Goal: Transaction & Acquisition: Purchase product/service

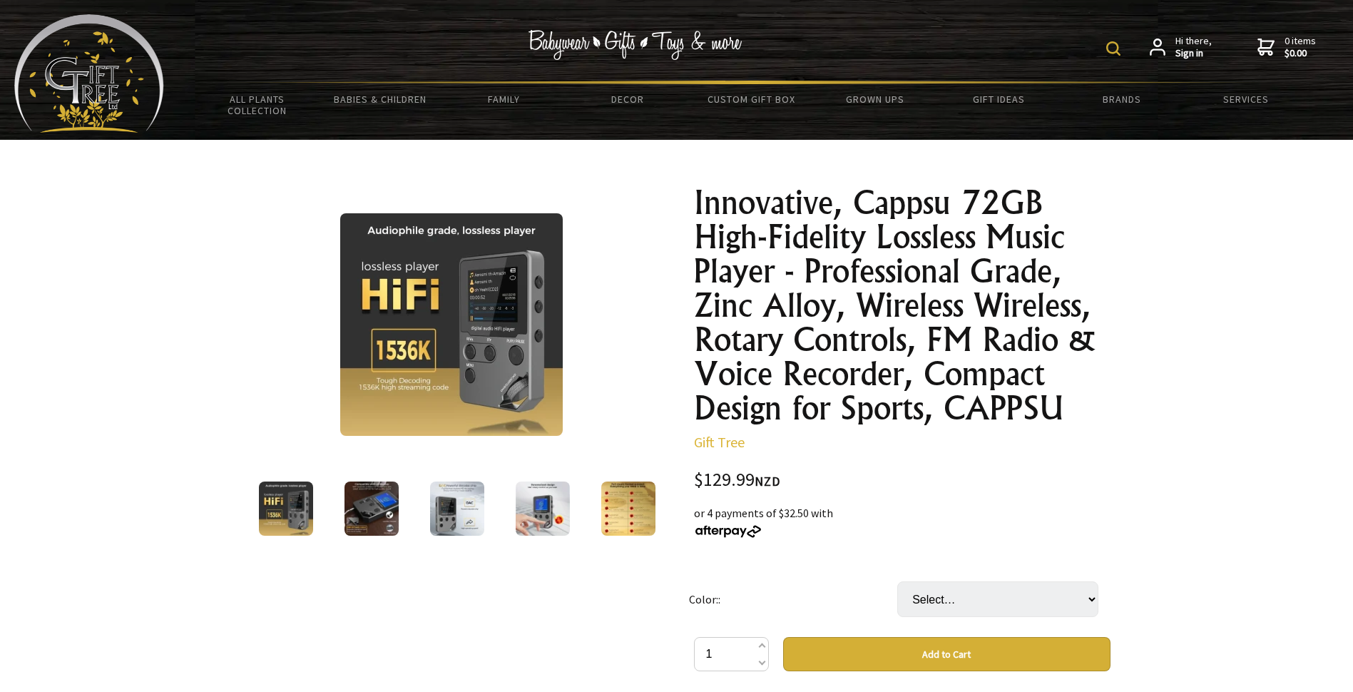
click at [365, 512] on img at bounding box center [372, 509] width 54 height 54
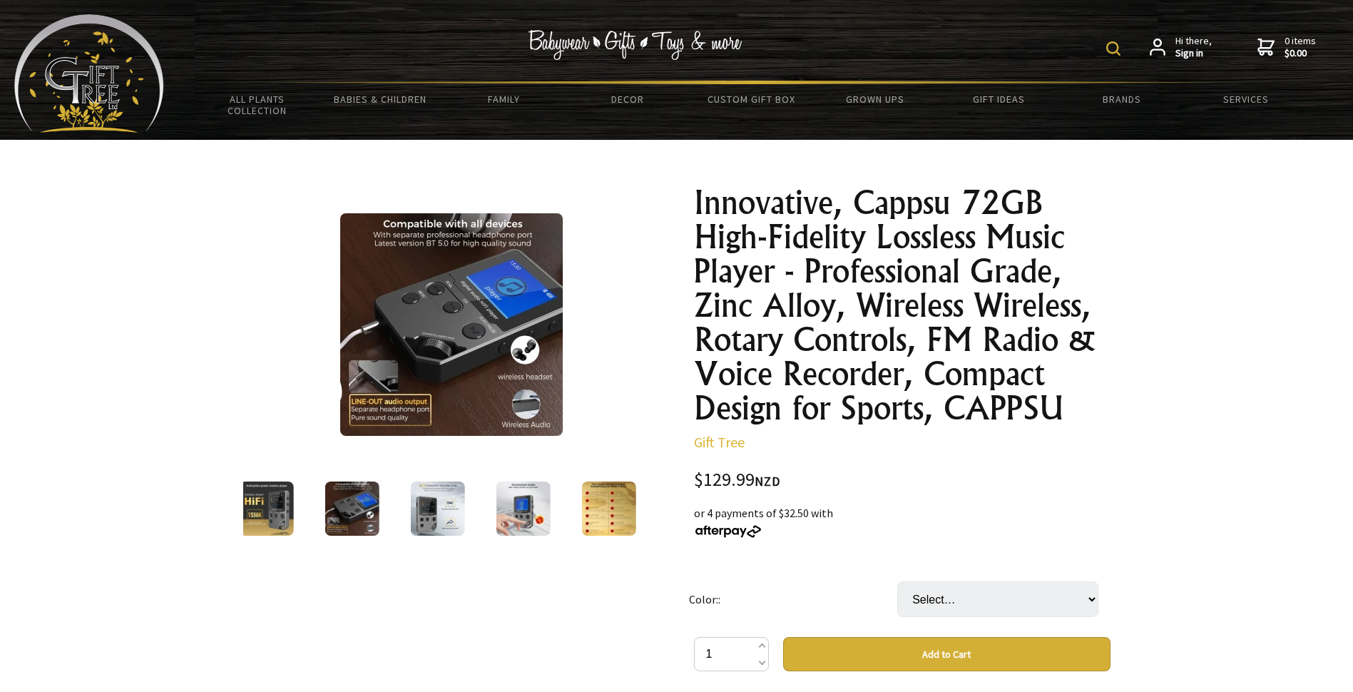
click at [430, 517] on img at bounding box center [437, 509] width 54 height 54
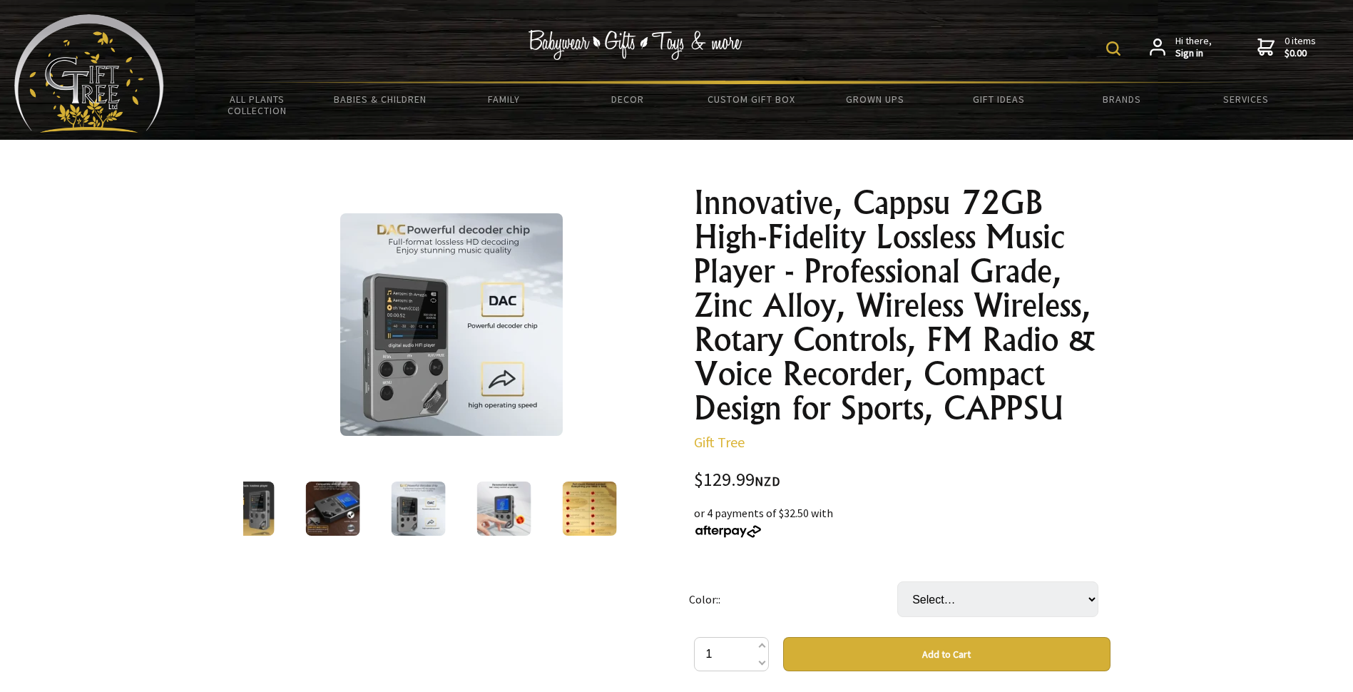
click at [504, 516] on img at bounding box center [504, 509] width 54 height 54
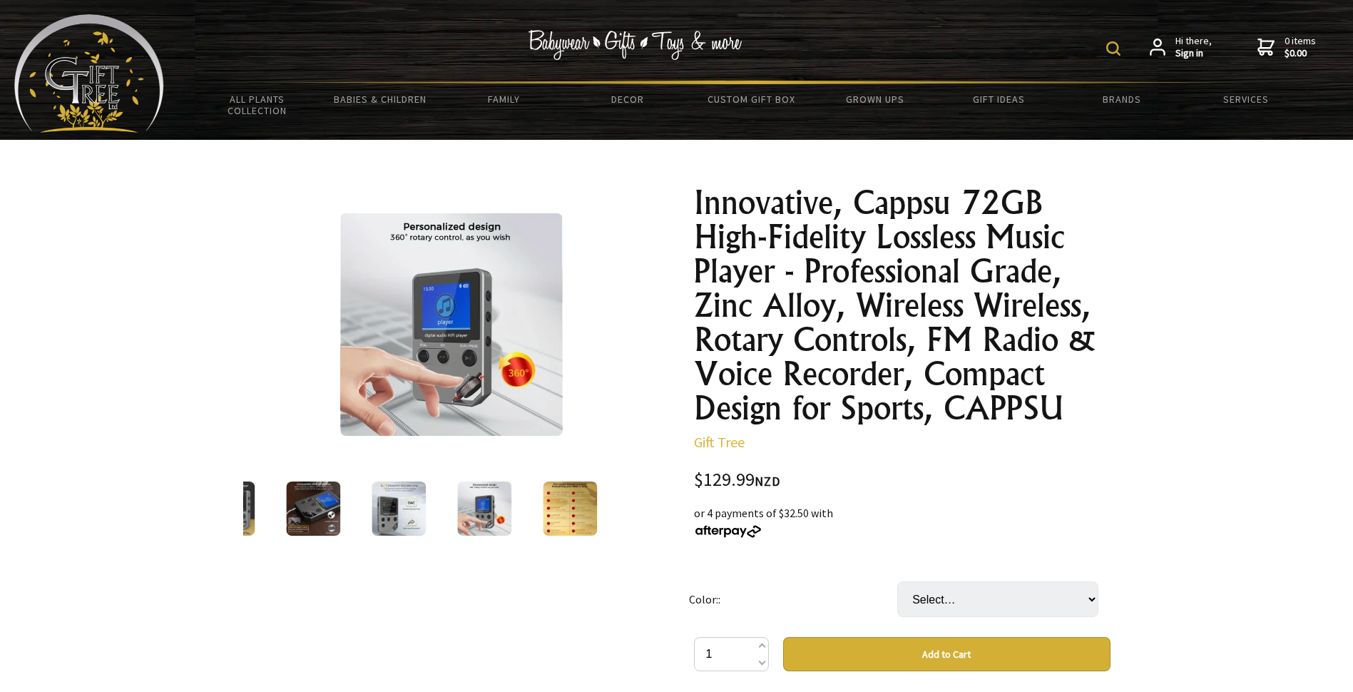
click at [589, 510] on img at bounding box center [570, 509] width 54 height 54
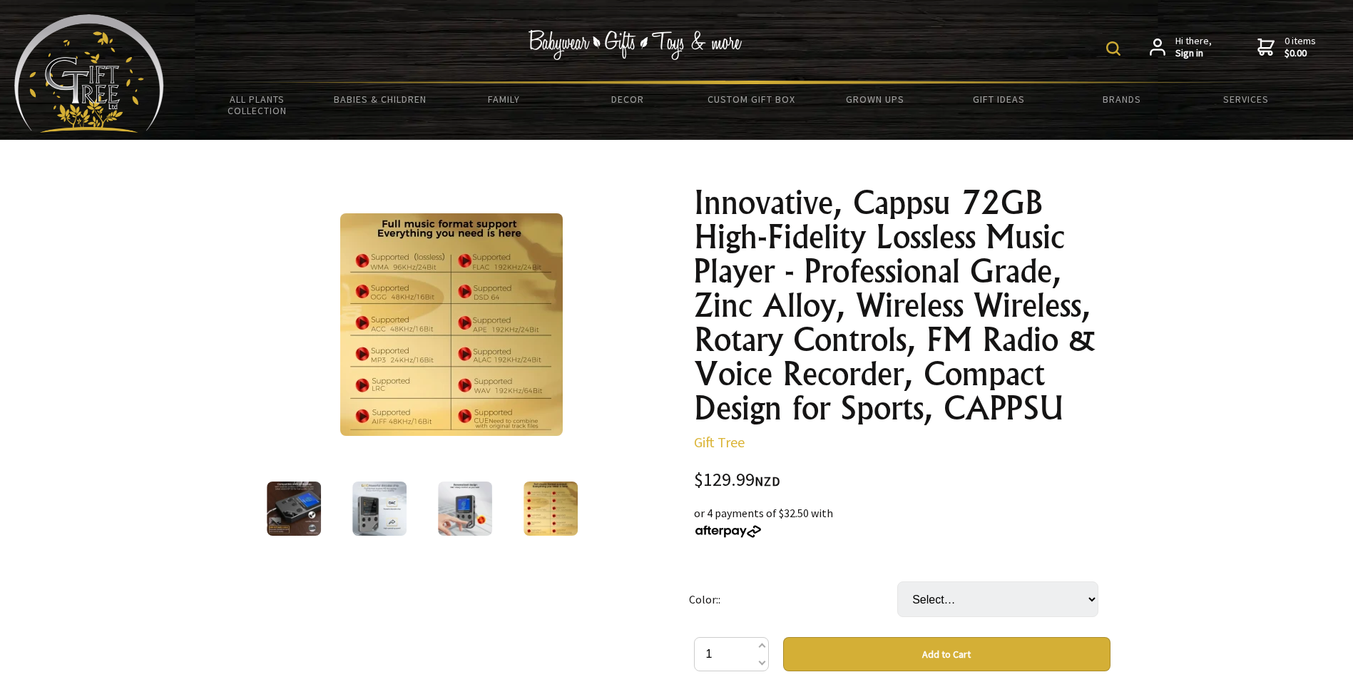
click at [414, 332] on img at bounding box center [451, 324] width 223 height 223
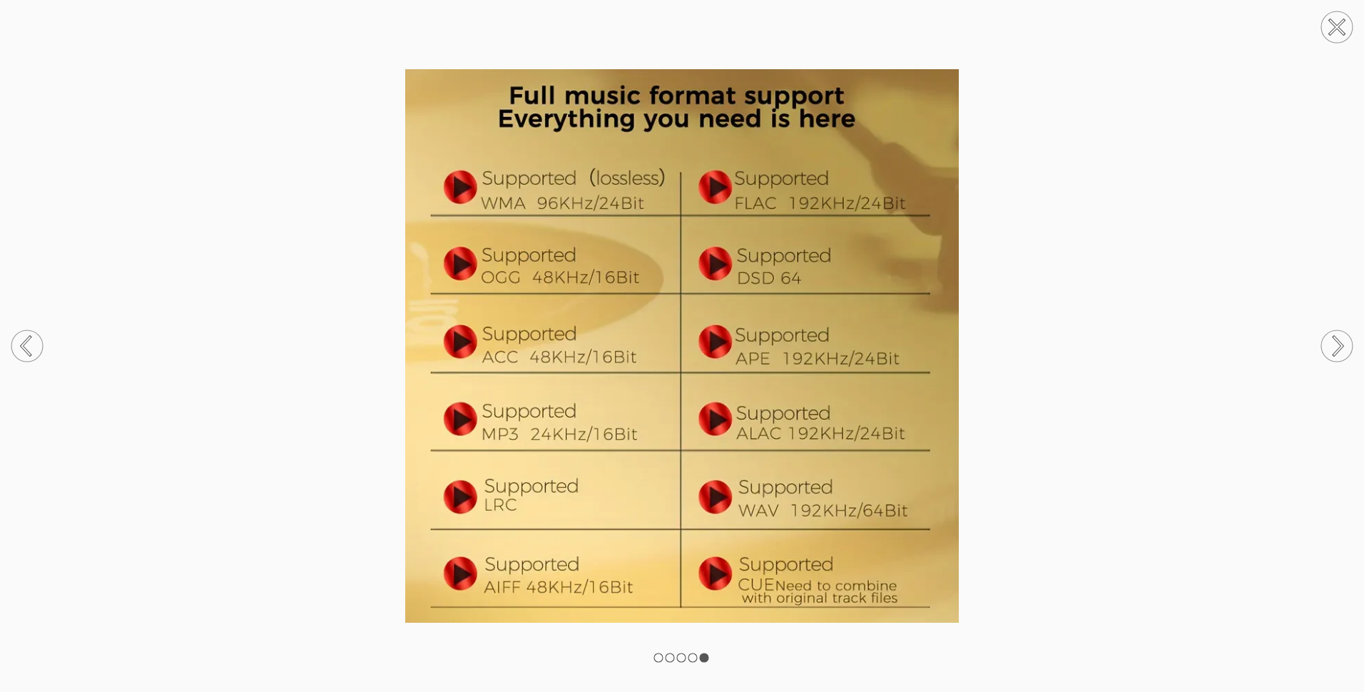
click at [656, 659] on rect at bounding box center [658, 657] width 9 height 9
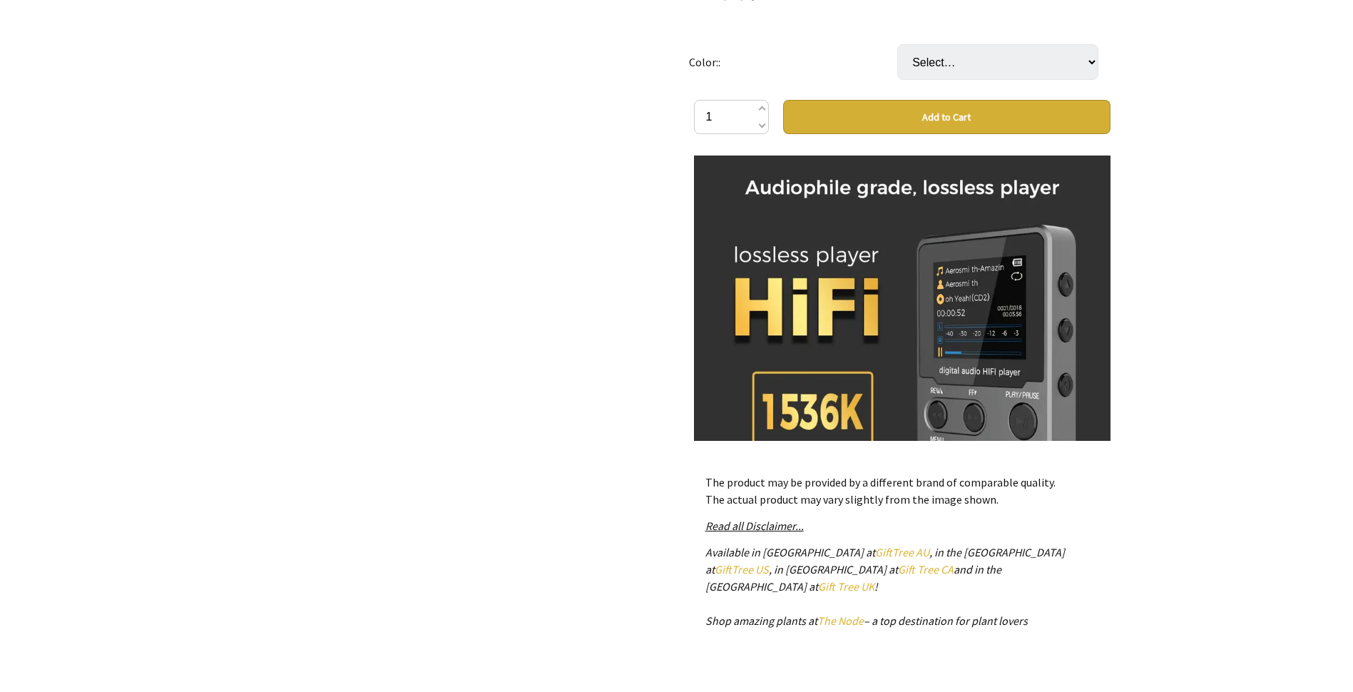
scroll to position [357, 0]
